Goal: Information Seeking & Learning: Learn about a topic

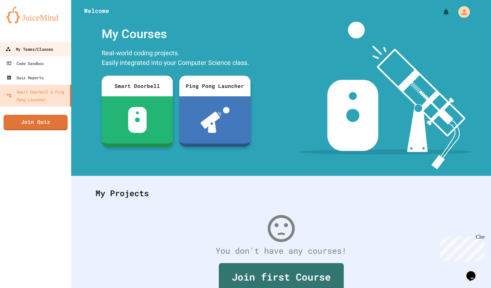
click at [63, 53] on link "My Teams/Classes" at bounding box center [35, 49] width 73 height 15
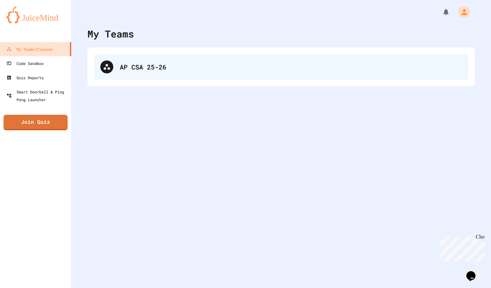
click at [127, 73] on div "AP CSA 25-26" at bounding box center [281, 67] width 374 height 26
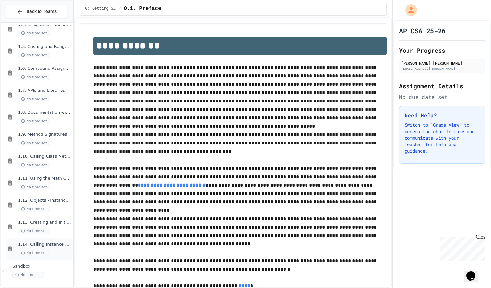
click at [52, 240] on div "1.14. Calling Instance Methods No time set" at bounding box center [39, 249] width 66 height 22
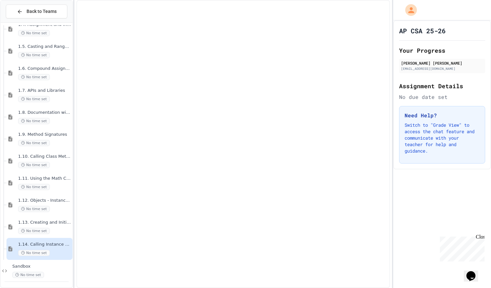
scroll to position [201, 0]
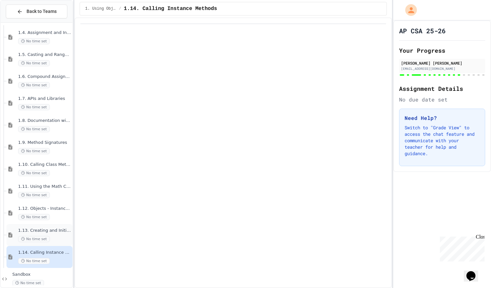
click at [59, 232] on span "1.13. Creating and Initializing Objects: Constructors" at bounding box center [44, 230] width 53 height 5
click at [55, 254] on span "1.14. Calling Instance Methods" at bounding box center [44, 252] width 53 height 5
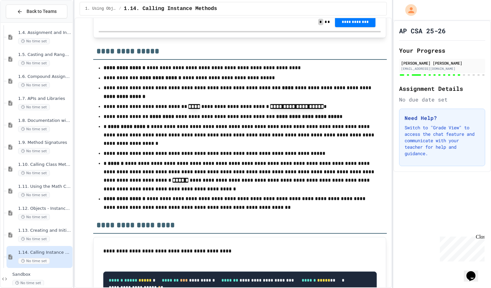
scroll to position [6060, 0]
